Goal: Browse casually

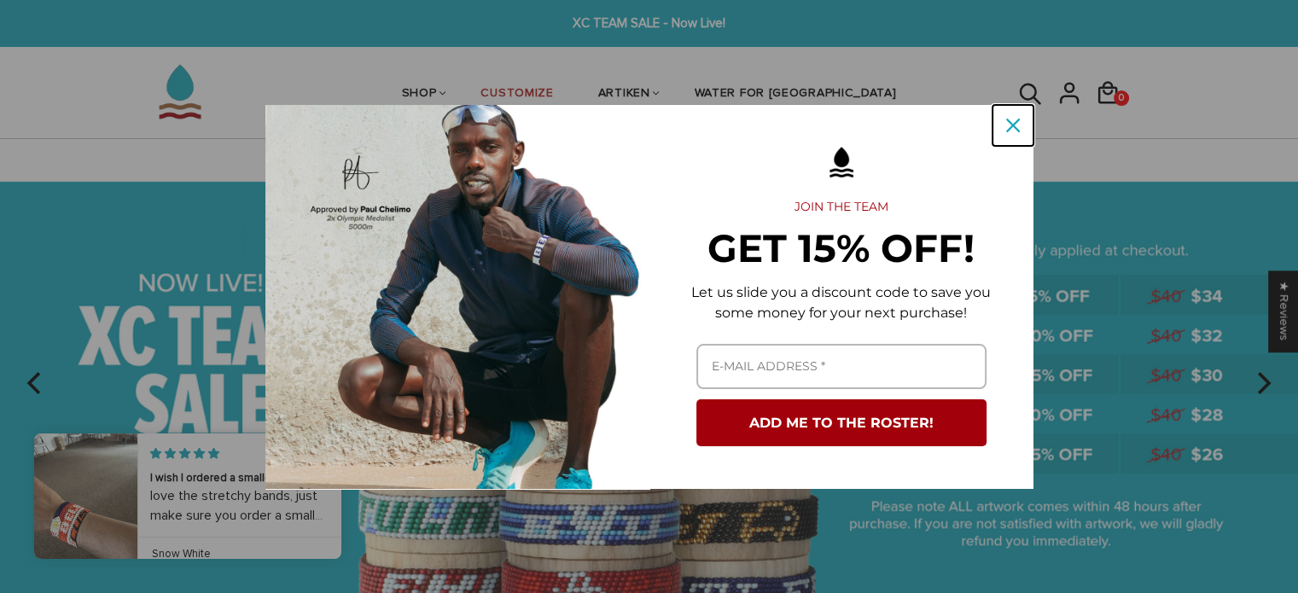
click at [1012, 131] on icon "close icon" at bounding box center [1013, 126] width 14 height 14
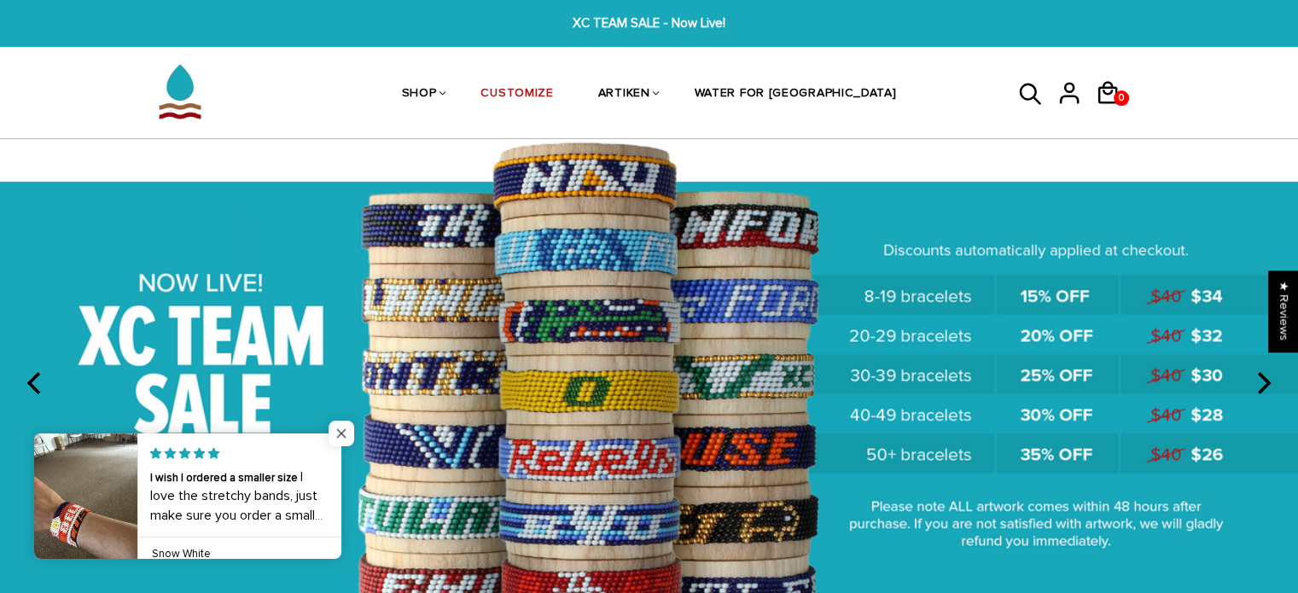
click at [341, 425] on span "Close popup widget" at bounding box center [342, 434] width 26 height 26
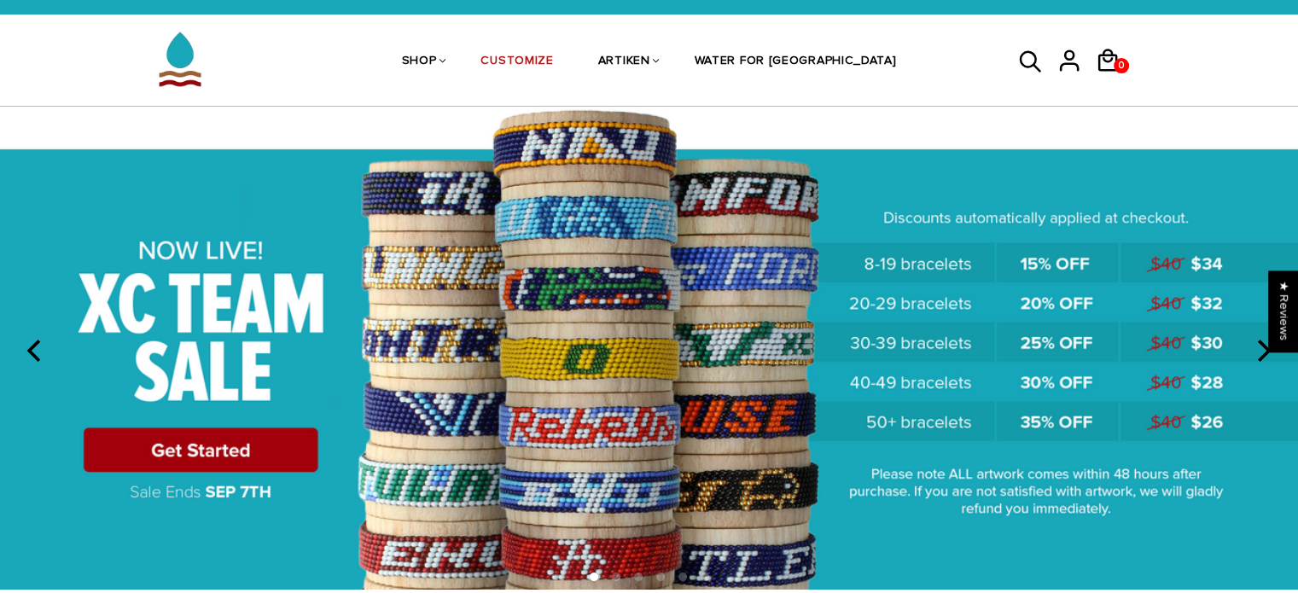
scroll to position [38, 0]
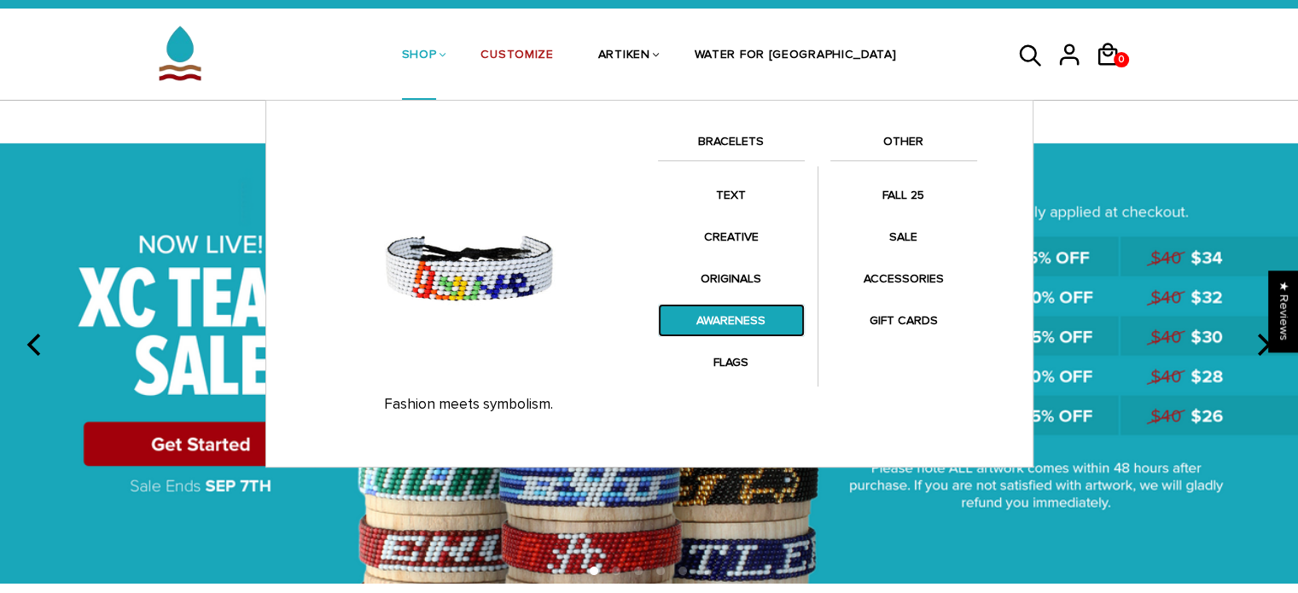
click at [738, 327] on link "AWARENESS" at bounding box center [731, 320] width 147 height 33
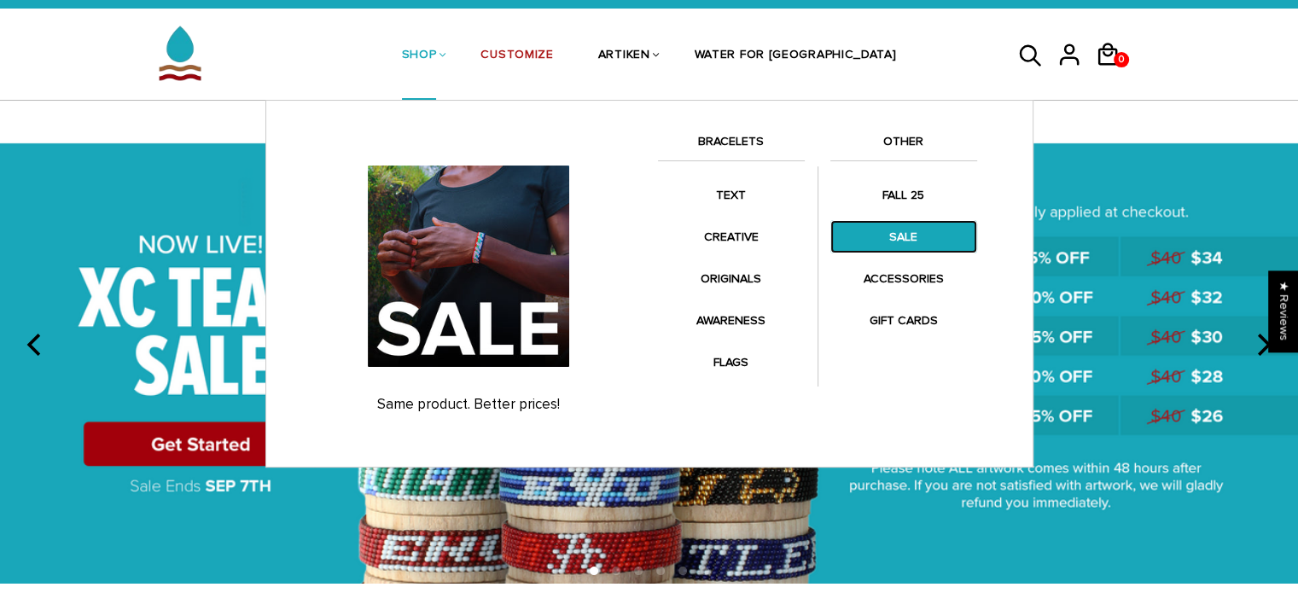
click at [913, 243] on link "SALE" at bounding box center [904, 236] width 147 height 33
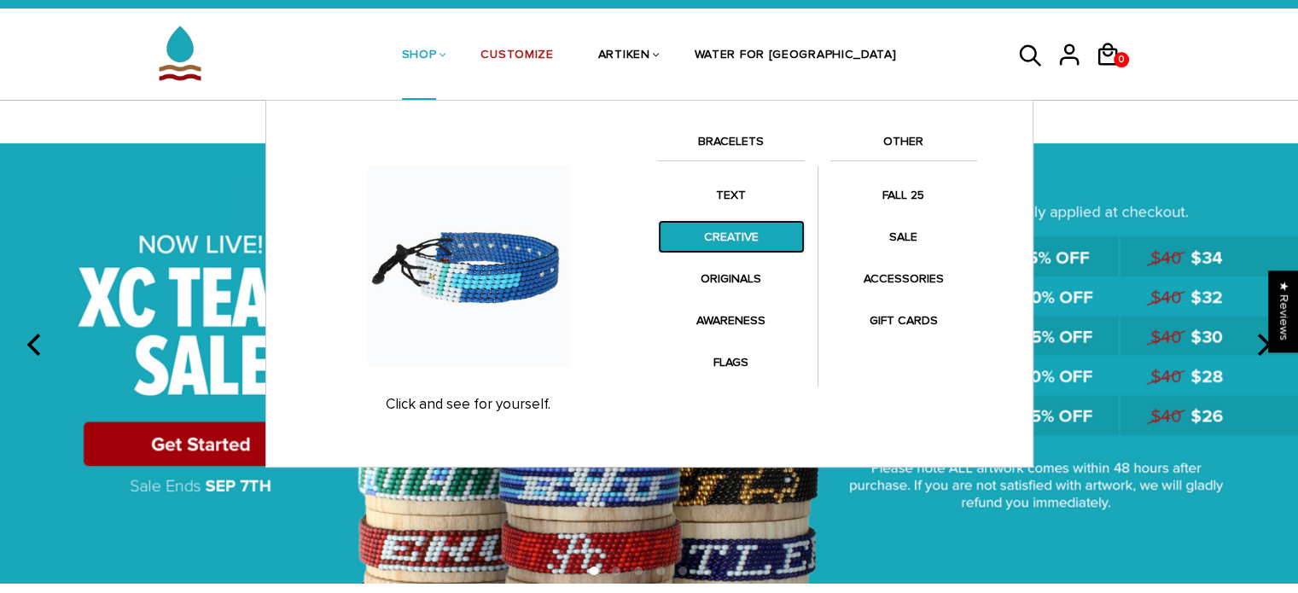
click at [741, 238] on link "CREATIVE" at bounding box center [731, 236] width 147 height 33
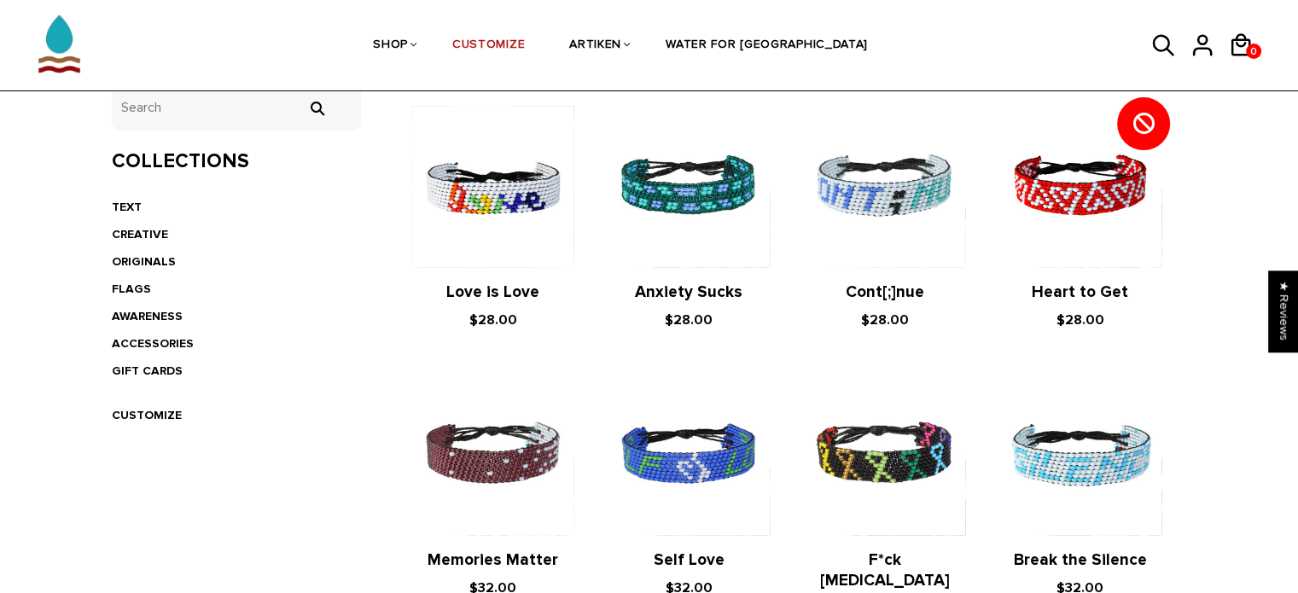
scroll to position [359, 0]
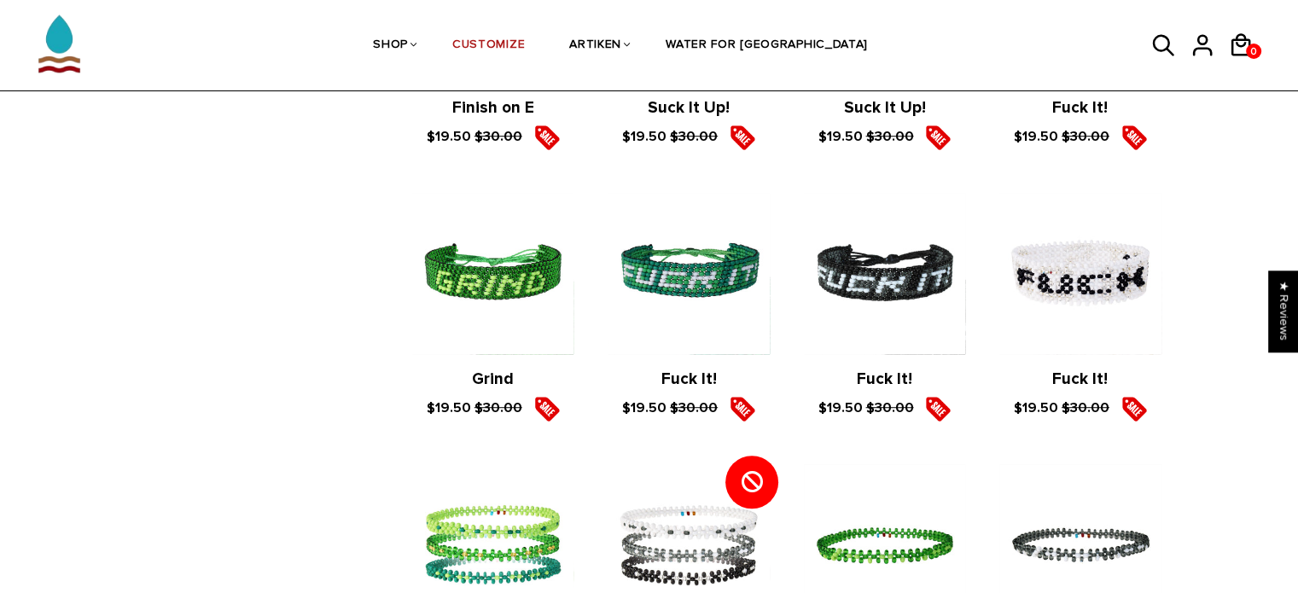
scroll to position [1025, 0]
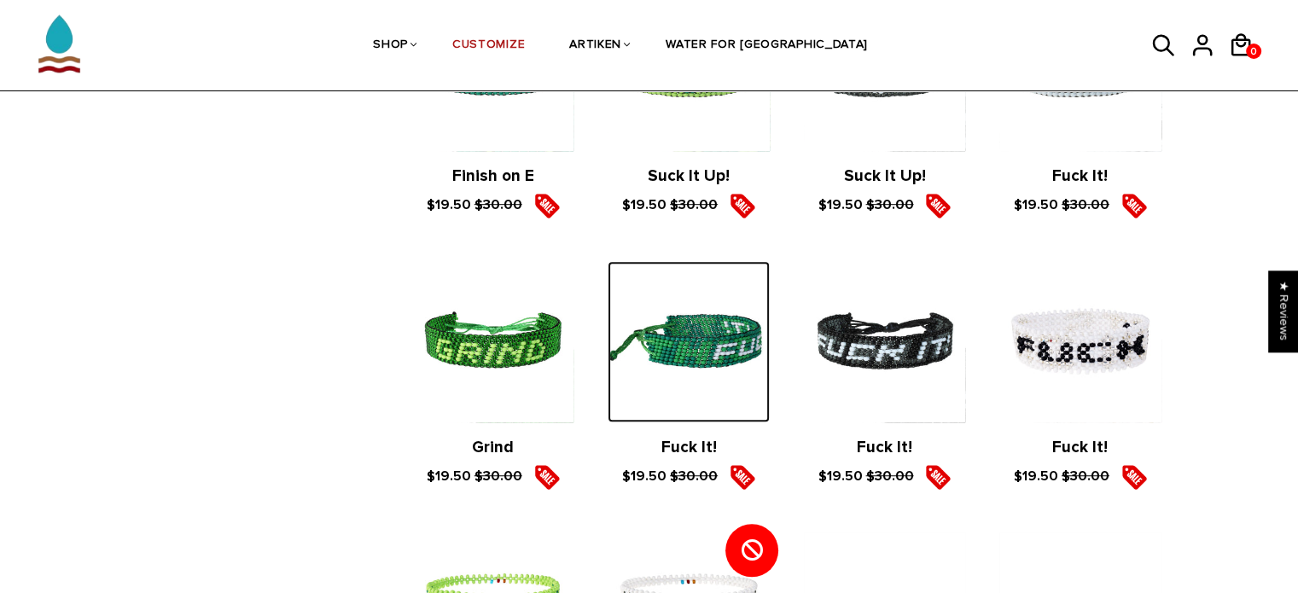
click at [713, 341] on img at bounding box center [688, 341] width 161 height 161
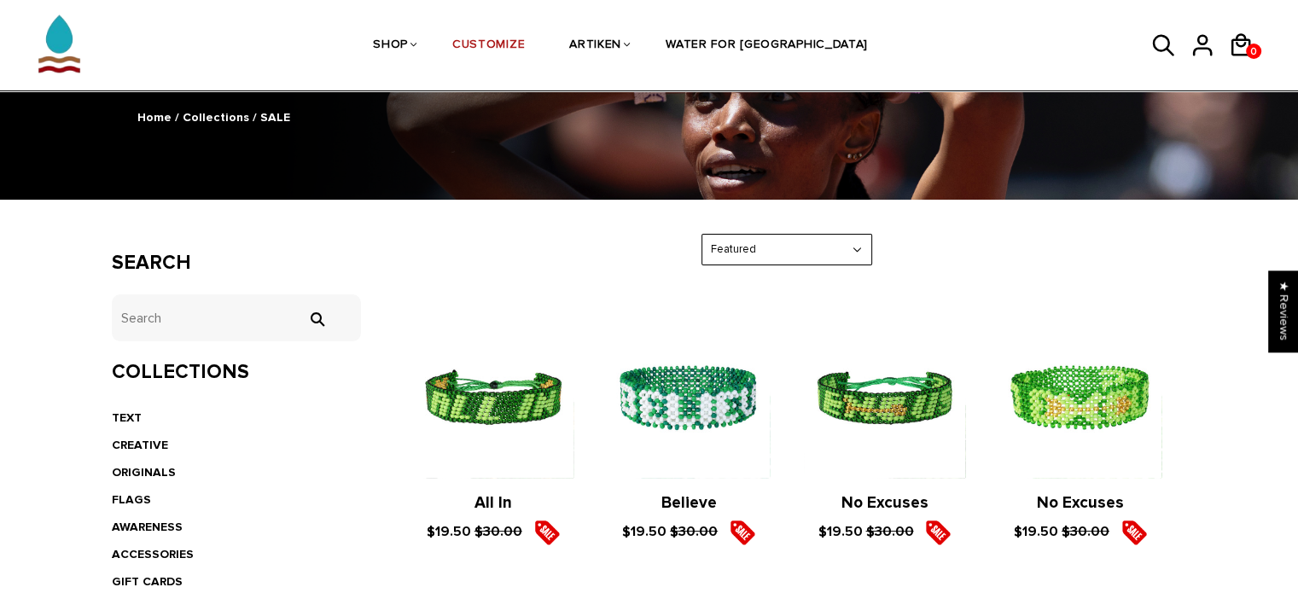
scroll to position [134, 0]
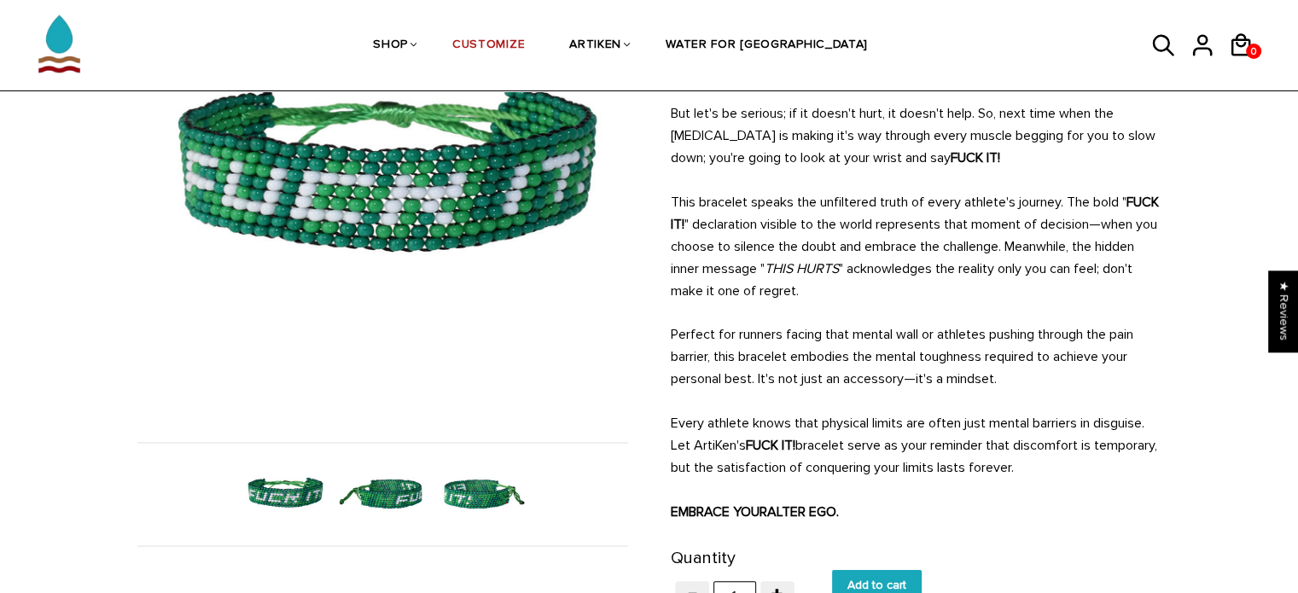
scroll to position [243, 0]
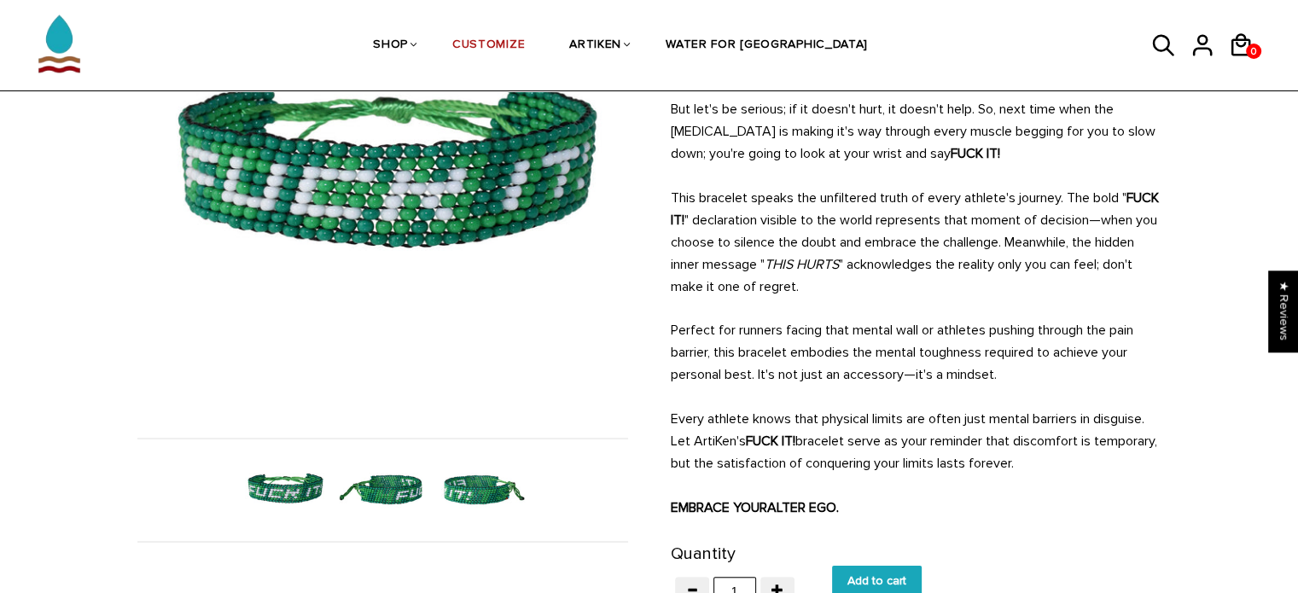
click at [386, 484] on img at bounding box center [383, 490] width 88 height 88
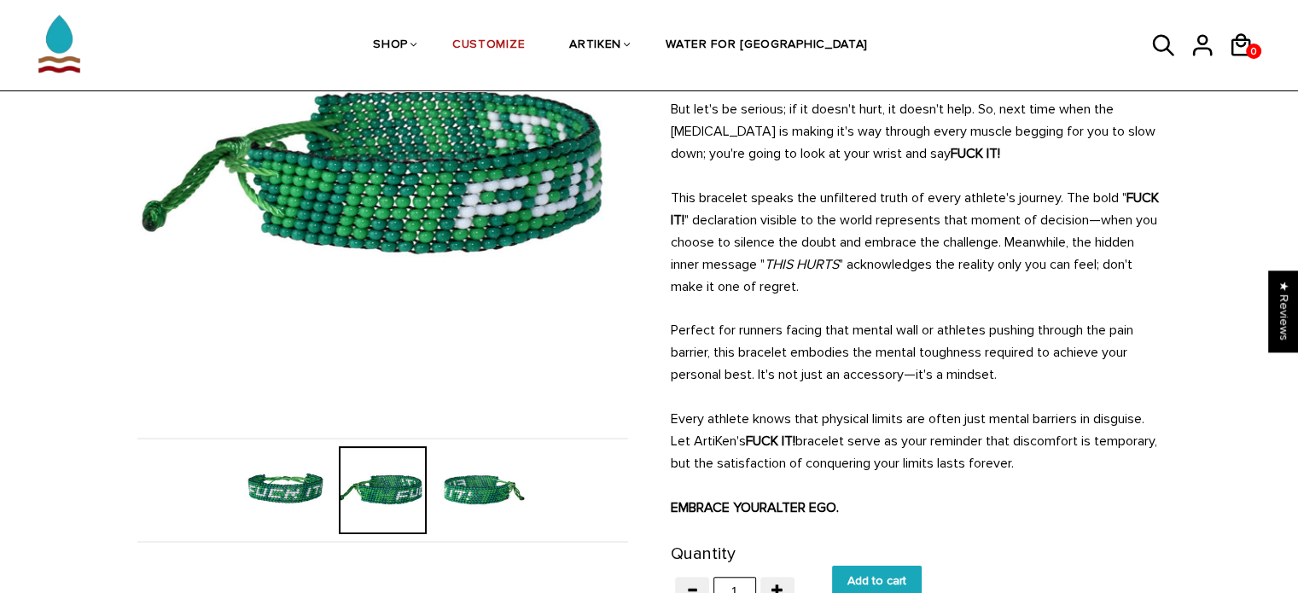
click at [489, 493] on img at bounding box center [481, 490] width 88 height 88
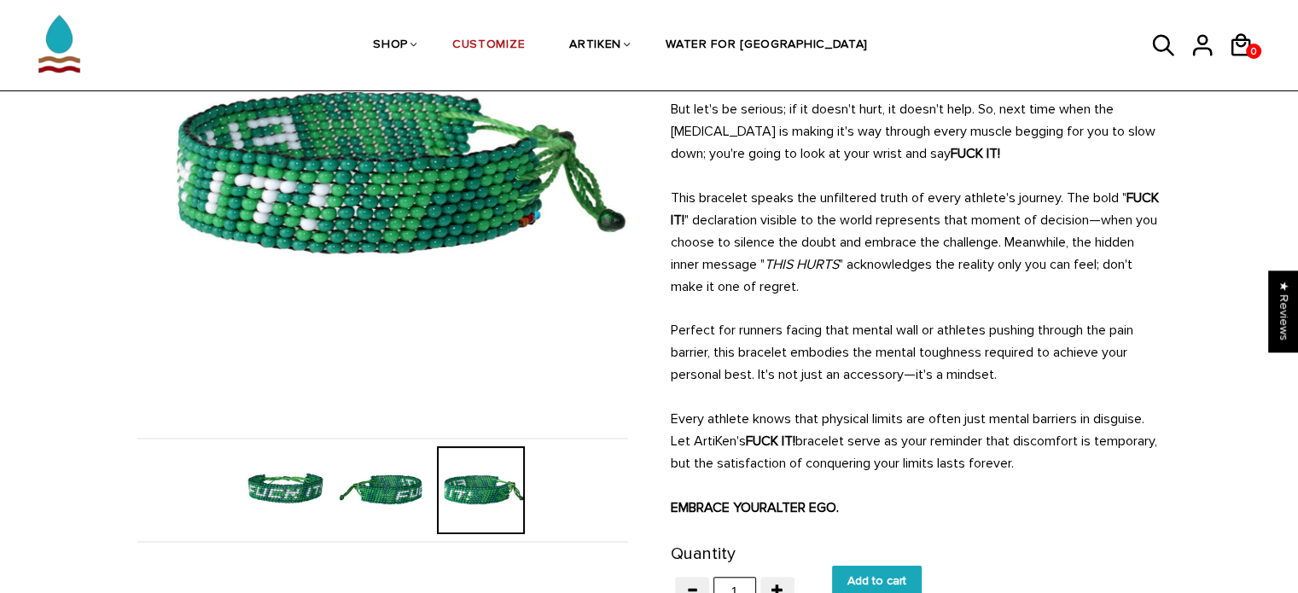
click at [371, 489] on img at bounding box center [383, 490] width 88 height 88
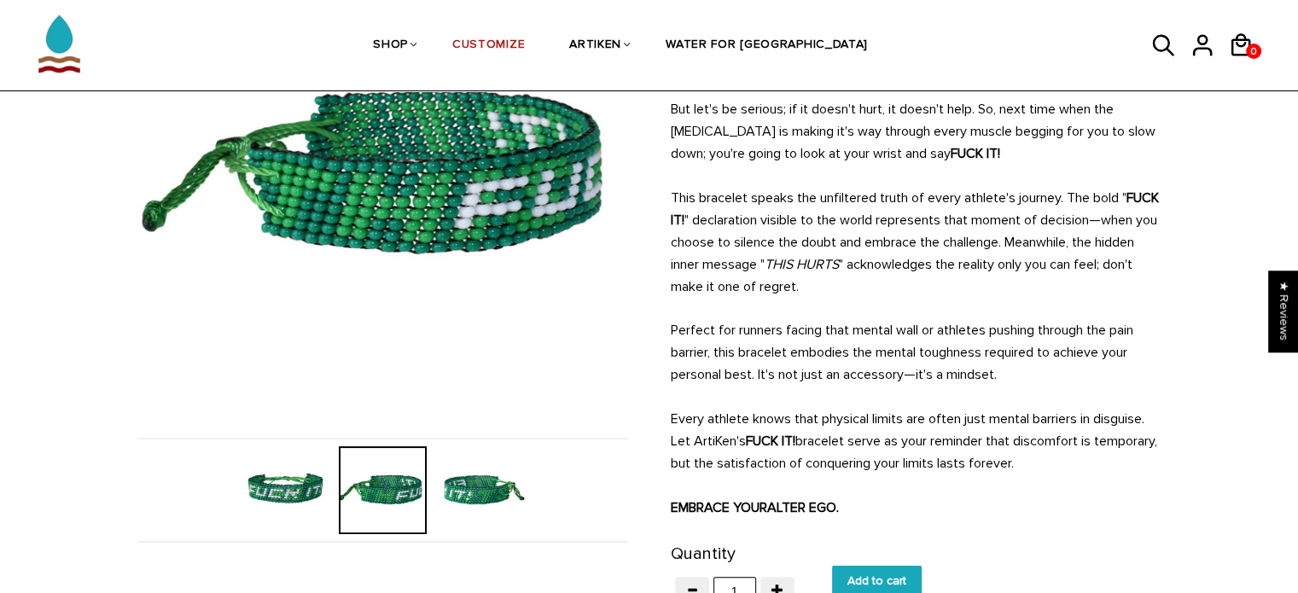
click at [264, 485] on img at bounding box center [285, 490] width 88 height 88
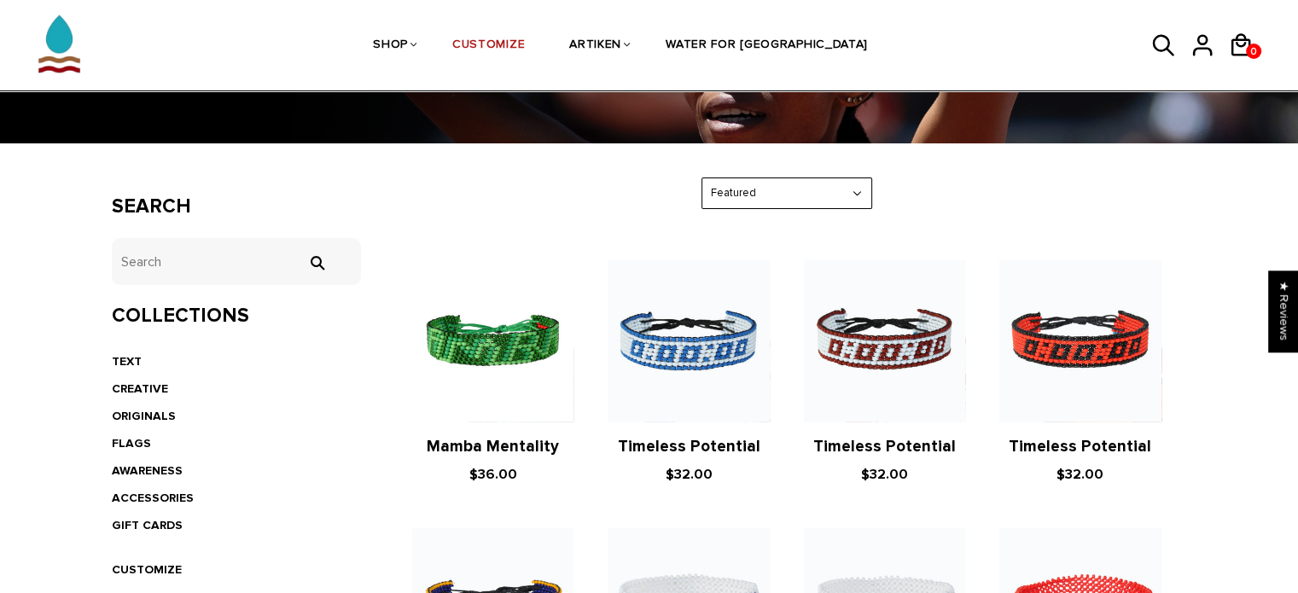
scroll to position [205, 0]
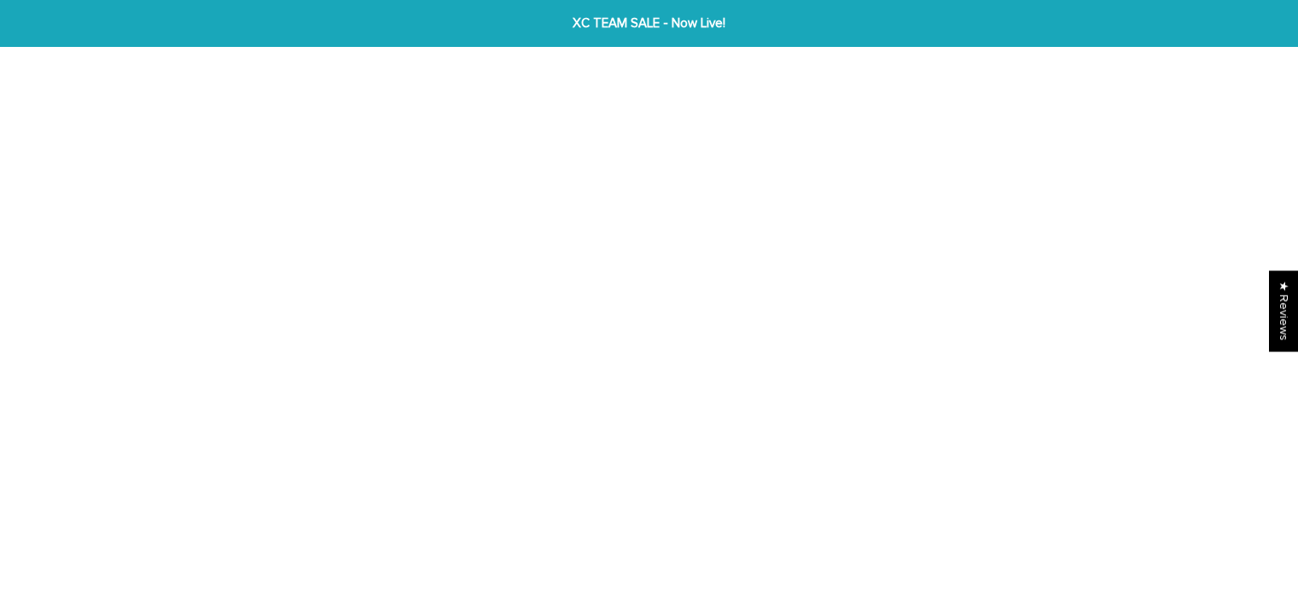
scroll to position [38, 0]
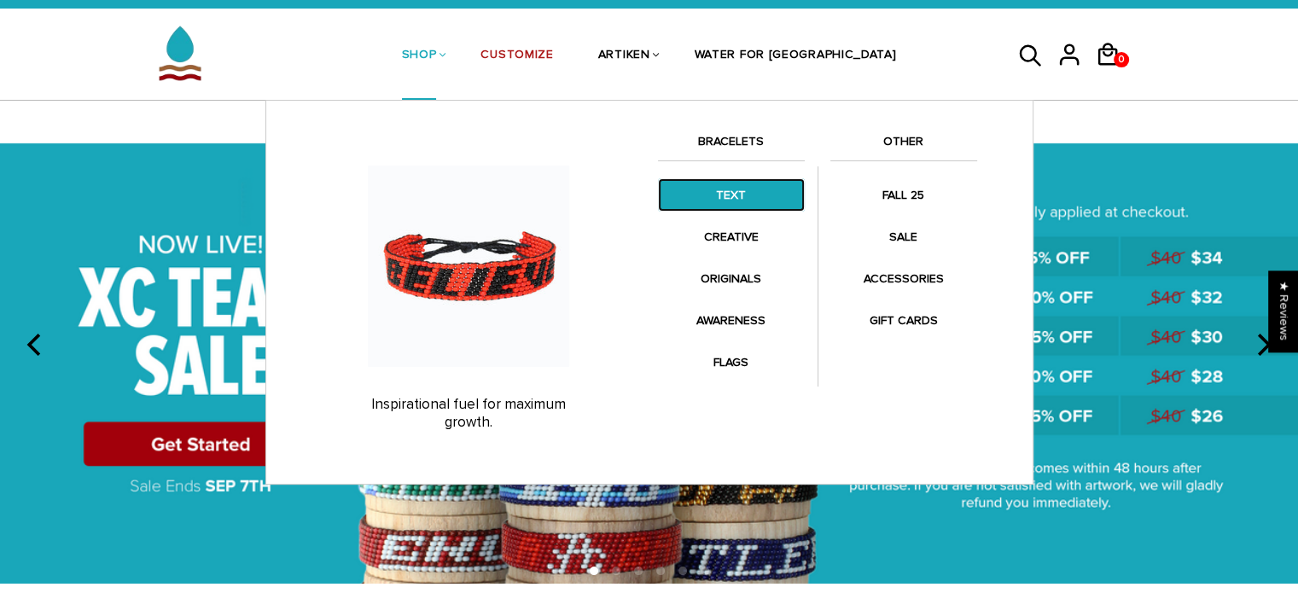
click at [767, 203] on link "TEXT" at bounding box center [731, 194] width 147 height 33
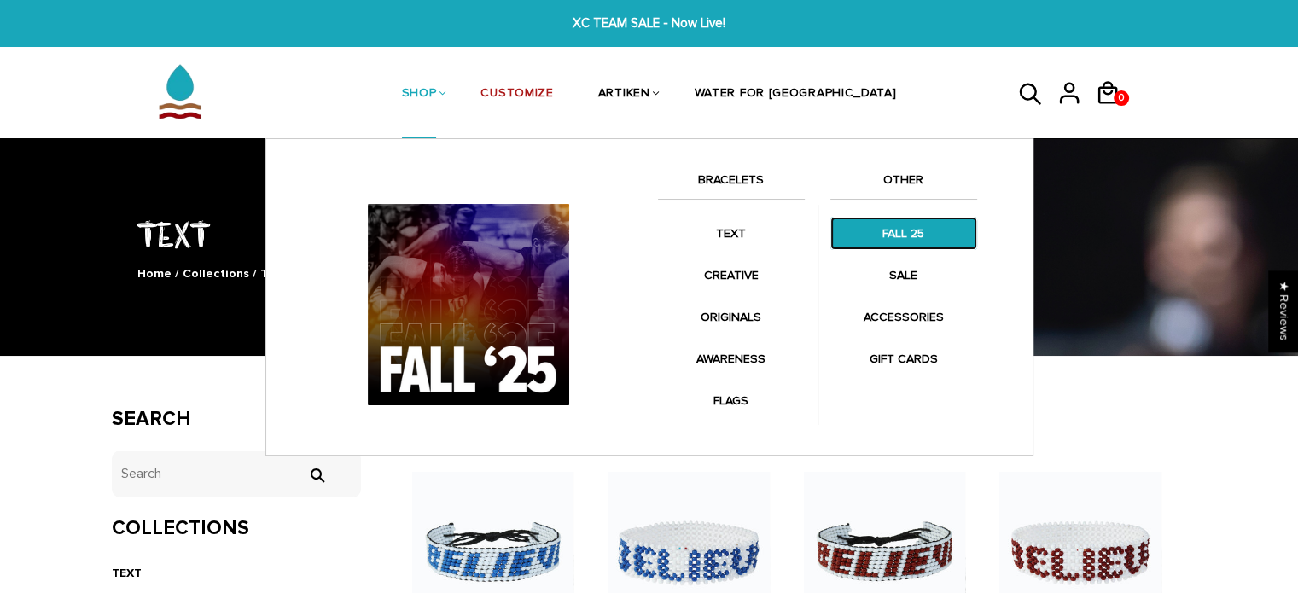
click at [877, 231] on link "FALL 25" at bounding box center [904, 233] width 147 height 33
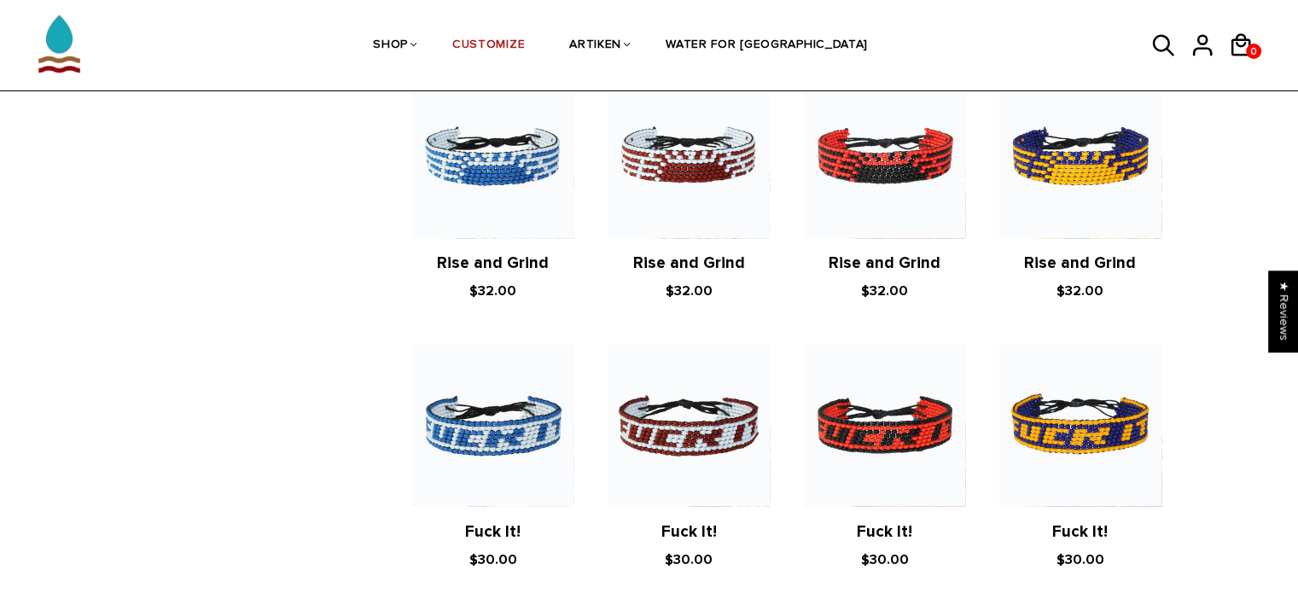
scroll to position [2785, 0]
